Goal: Book appointment/travel/reservation

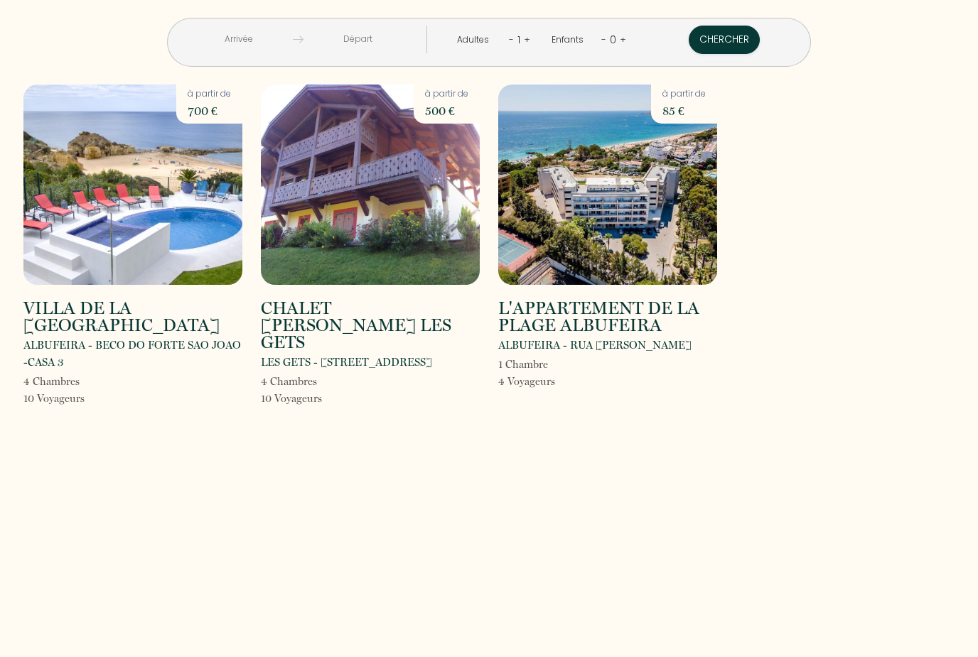
click at [71, 328] on h2 "VILLA DE LA [GEOGRAPHIC_DATA]" at bounding box center [132, 317] width 219 height 34
click at [175, 210] on img at bounding box center [132, 185] width 219 height 200
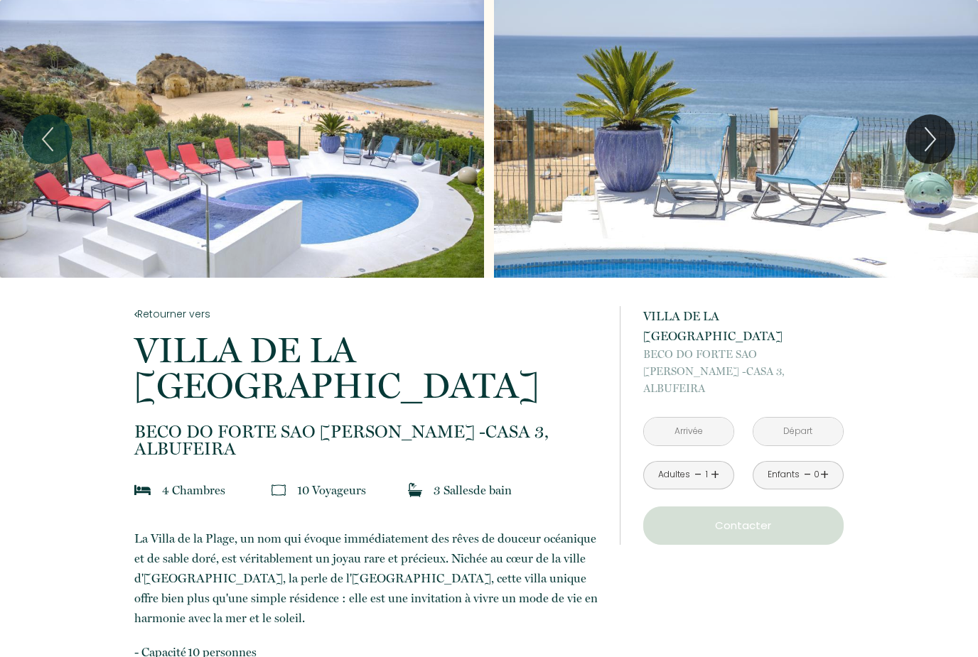
click at [683, 418] on input "text" at bounding box center [689, 432] width 90 height 28
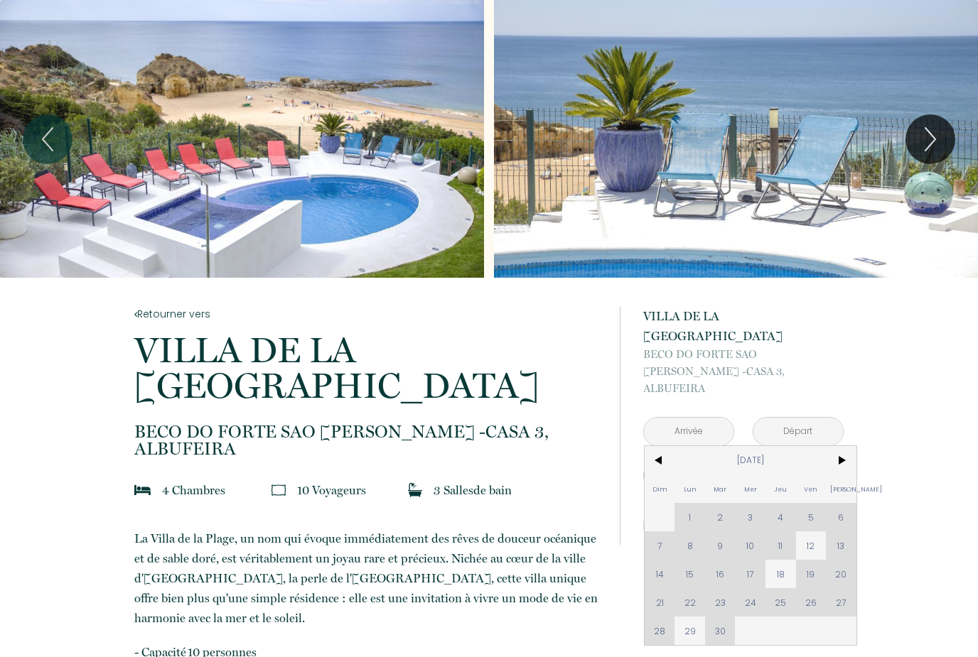
click at [830, 446] on span ">" at bounding box center [841, 460] width 31 height 28
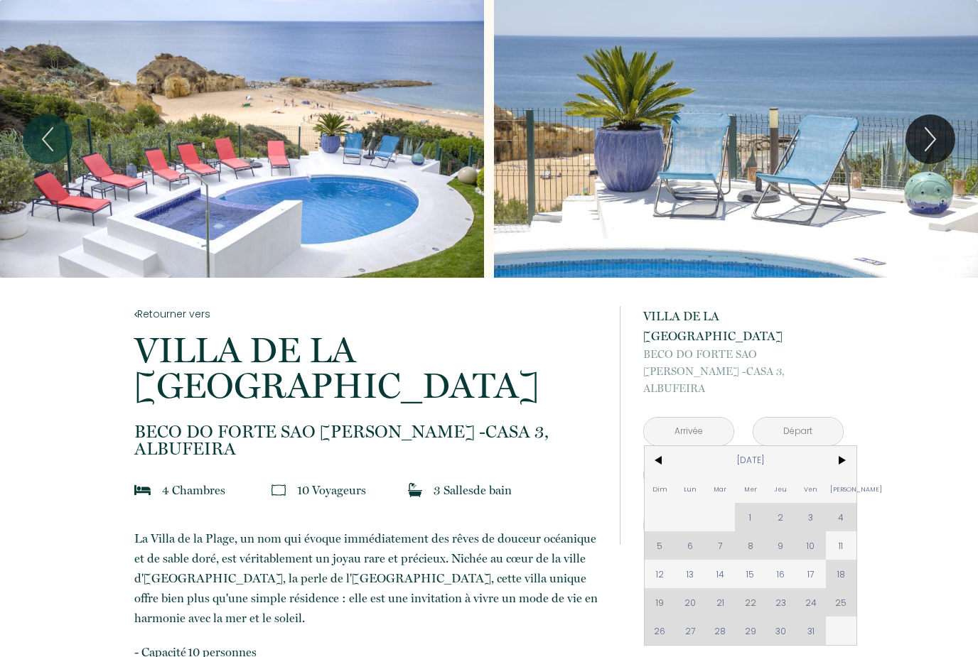
click at [829, 446] on span ">" at bounding box center [841, 460] width 31 height 28
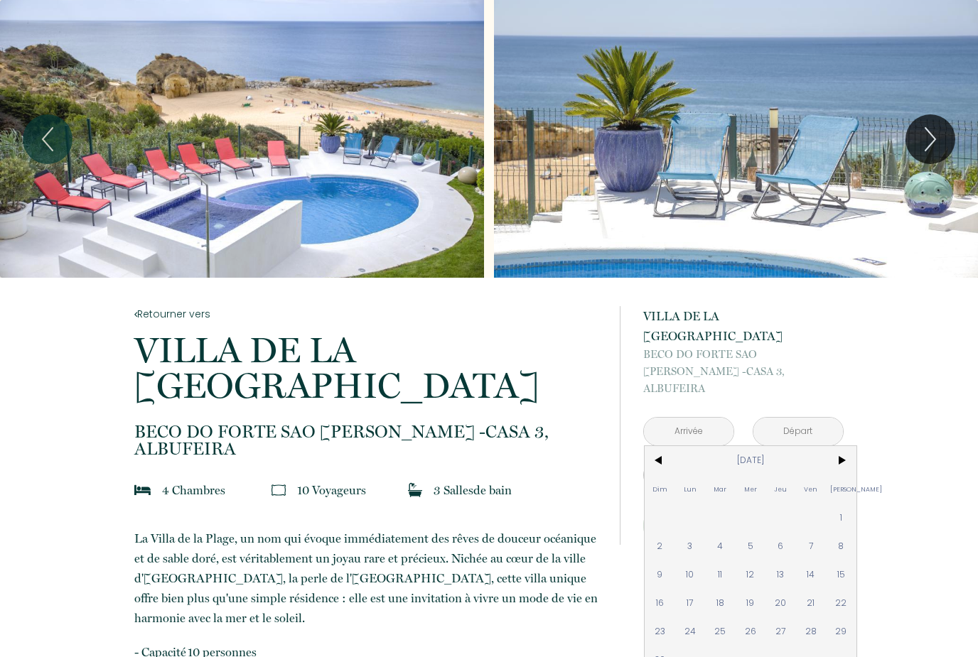
click at [829, 446] on span ">" at bounding box center [841, 460] width 31 height 28
click at [832, 446] on span ">" at bounding box center [841, 460] width 31 height 28
click at [831, 446] on span ">" at bounding box center [841, 460] width 31 height 28
click at [833, 446] on span ">" at bounding box center [841, 460] width 31 height 28
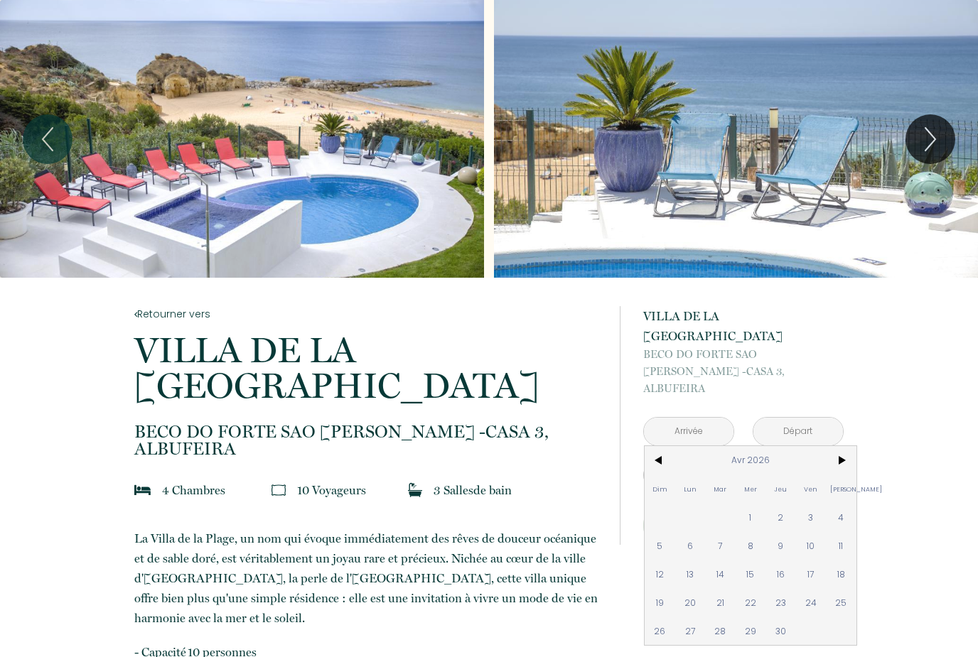
click at [829, 446] on span ">" at bounding box center [841, 460] width 31 height 28
click at [831, 446] on span ">" at bounding box center [841, 460] width 31 height 28
click at [833, 446] on span ">" at bounding box center [841, 460] width 31 height 28
click at [826, 446] on span ">" at bounding box center [841, 460] width 31 height 28
click at [841, 532] on span "8" at bounding box center [841, 546] width 31 height 28
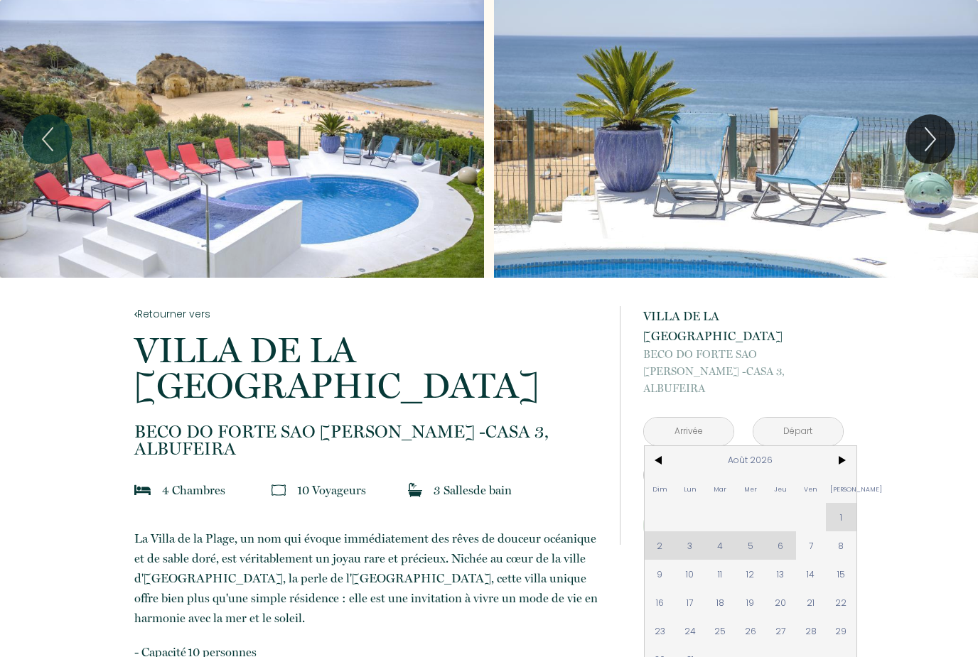
type input "[DATE]"
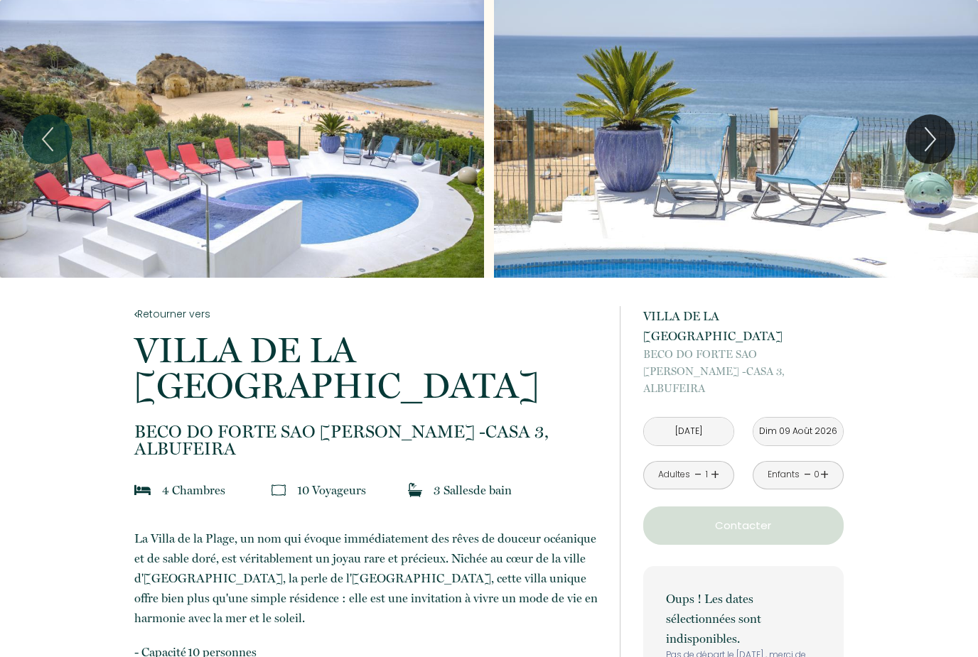
click at [792, 418] on input "Dim 09 Août 2026" at bounding box center [798, 432] width 90 height 28
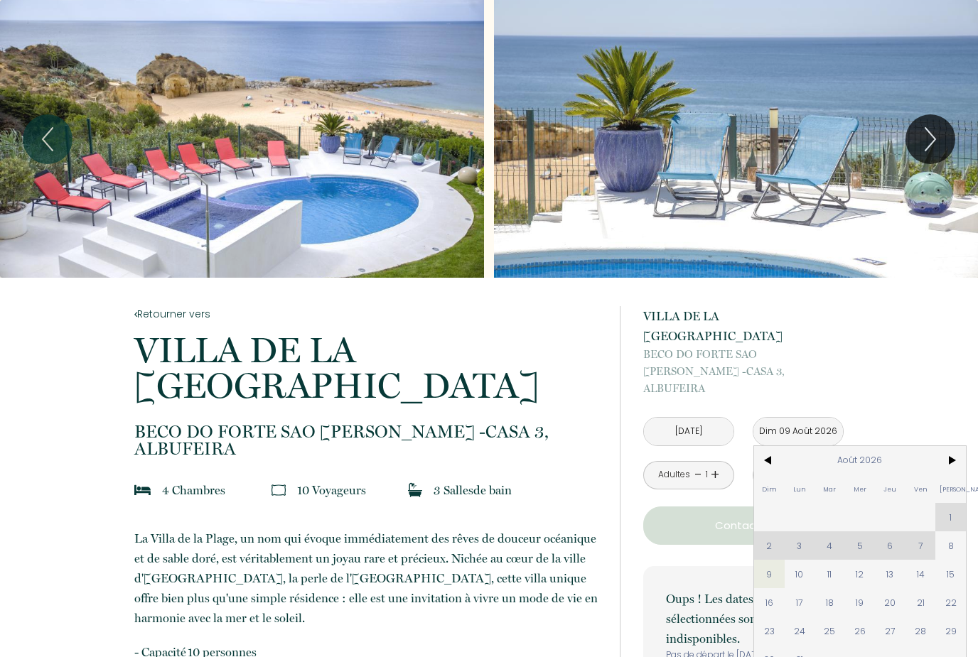
click at [952, 560] on span "15" at bounding box center [950, 574] width 31 height 28
type input "[DATE]"
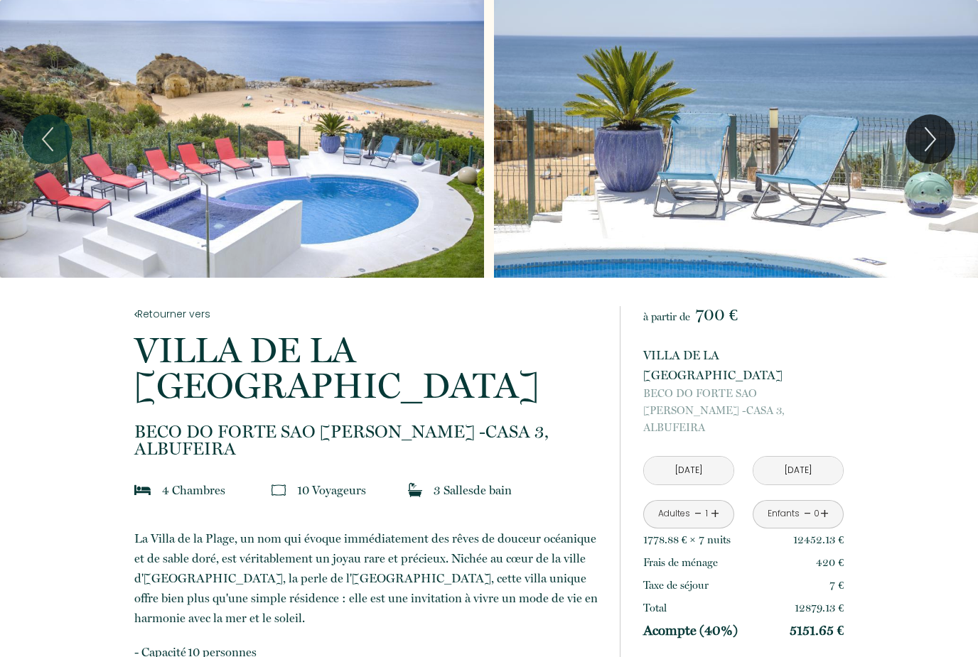
click at [716, 503] on link "+" at bounding box center [715, 514] width 9 height 22
click at [712, 503] on link "+" at bounding box center [715, 514] width 9 height 22
click at [714, 503] on link "+" at bounding box center [715, 514] width 9 height 22
click at [716, 503] on link "+" at bounding box center [715, 514] width 9 height 22
click at [711, 503] on link "+" at bounding box center [715, 514] width 9 height 22
